Goal: Find specific page/section: Find specific page/section

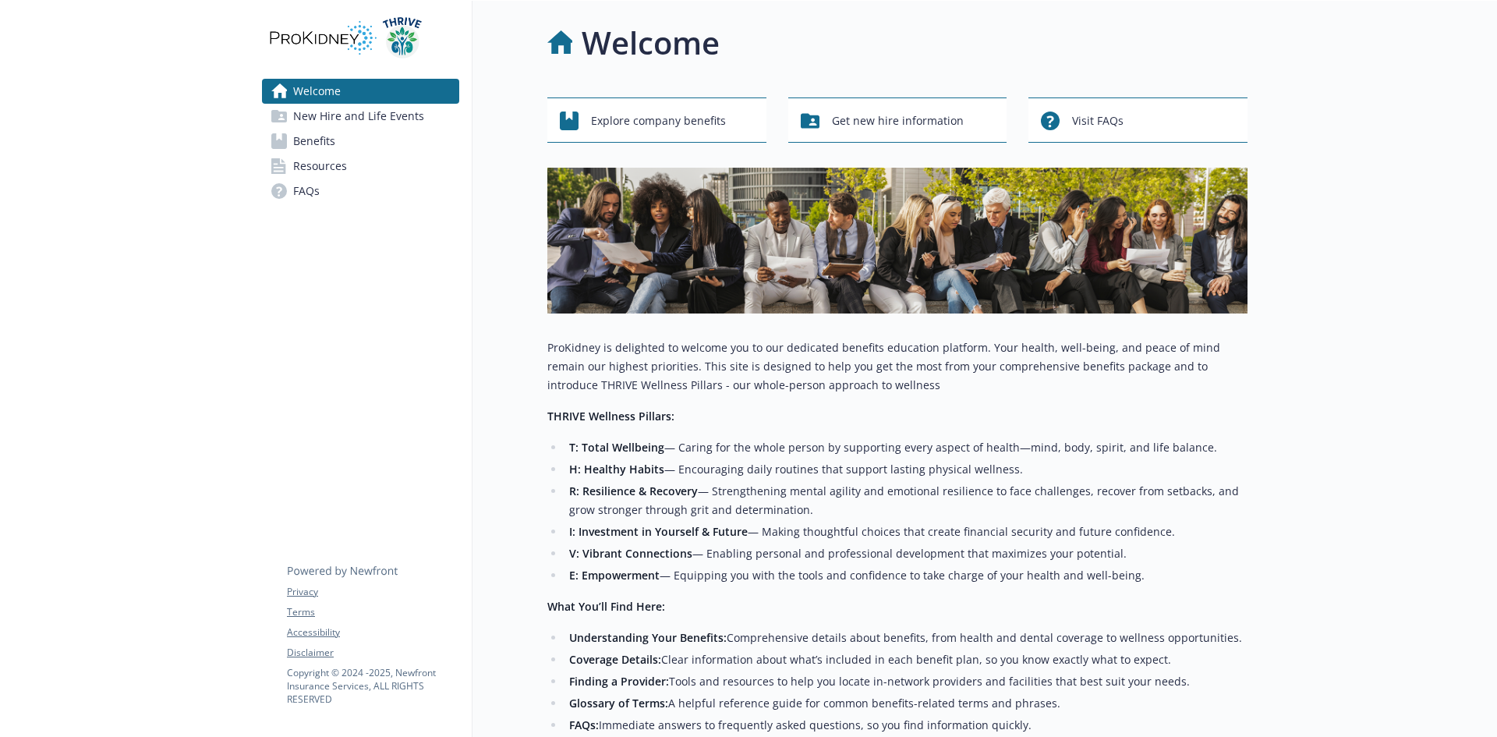
click at [405, 118] on span "New Hire and Life Events" at bounding box center [358, 116] width 131 height 25
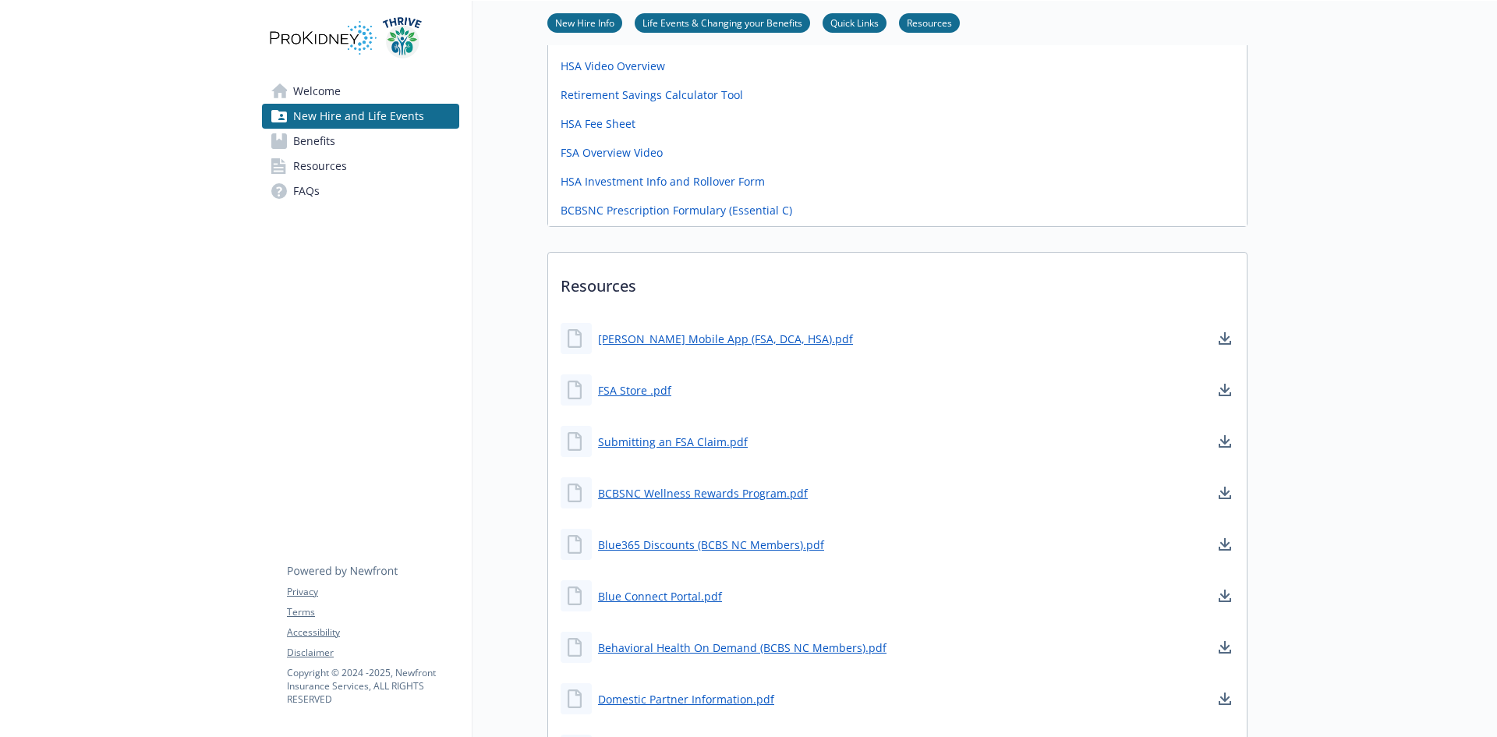
scroll to position [459, 0]
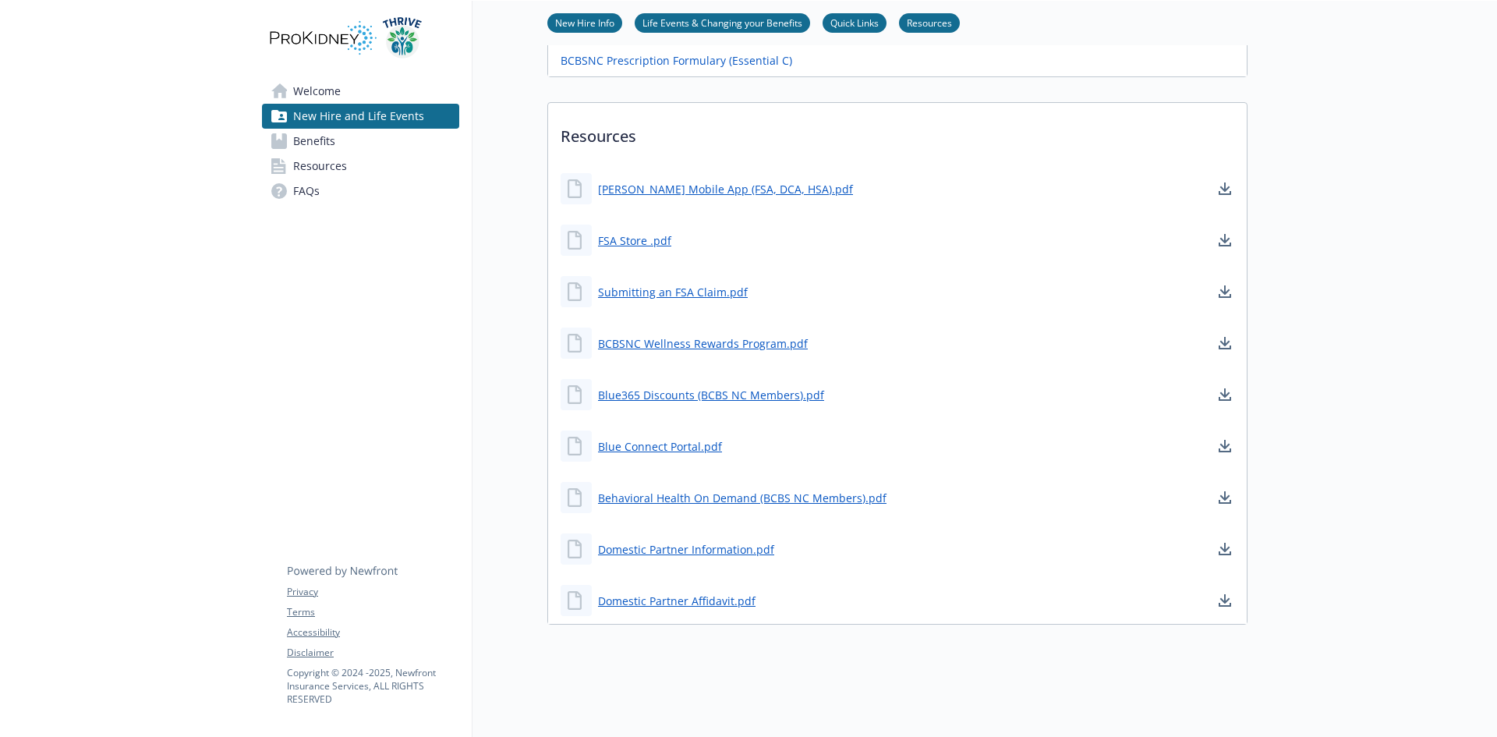
click at [334, 136] on span "Benefits" at bounding box center [314, 141] width 42 height 25
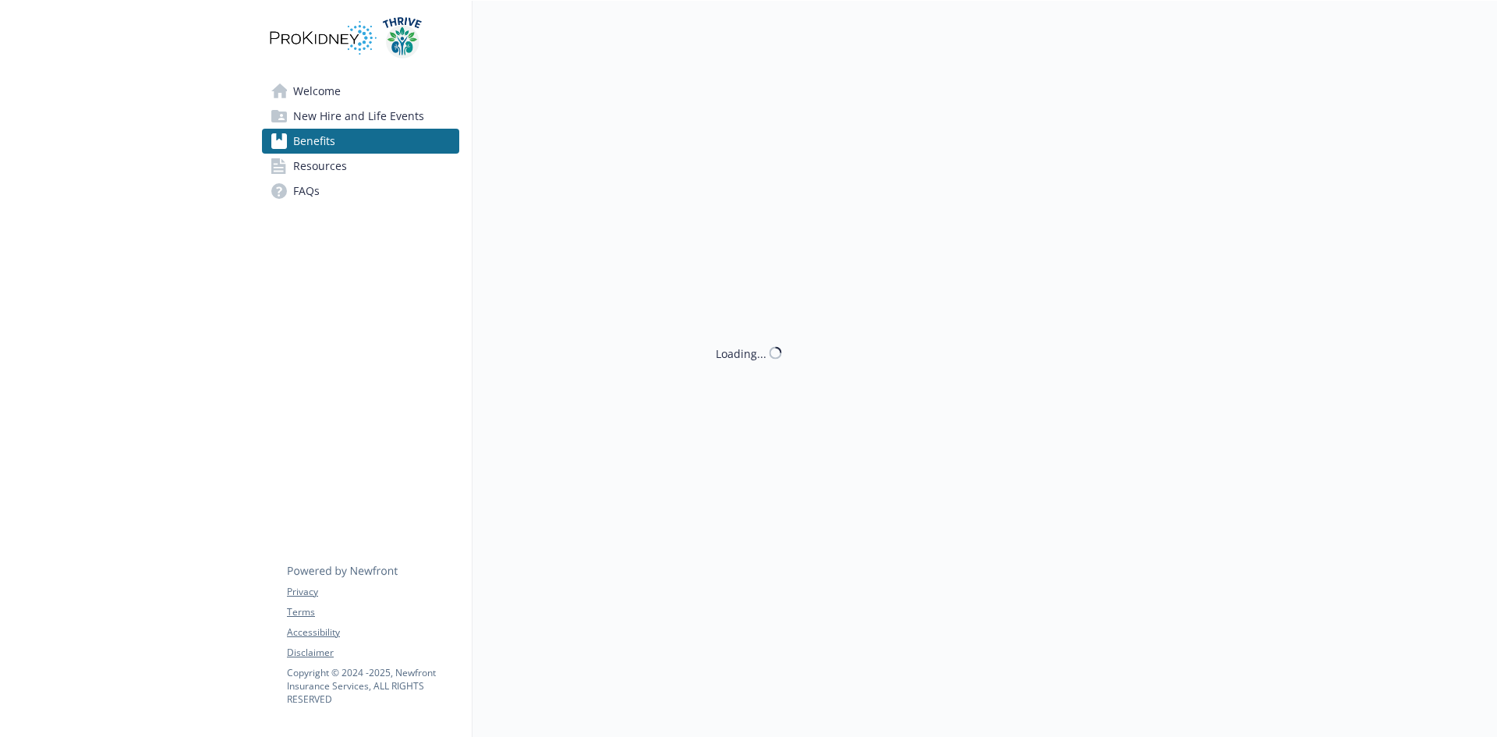
scroll to position [459, 0]
